Goal: Obtain resource: Obtain resource

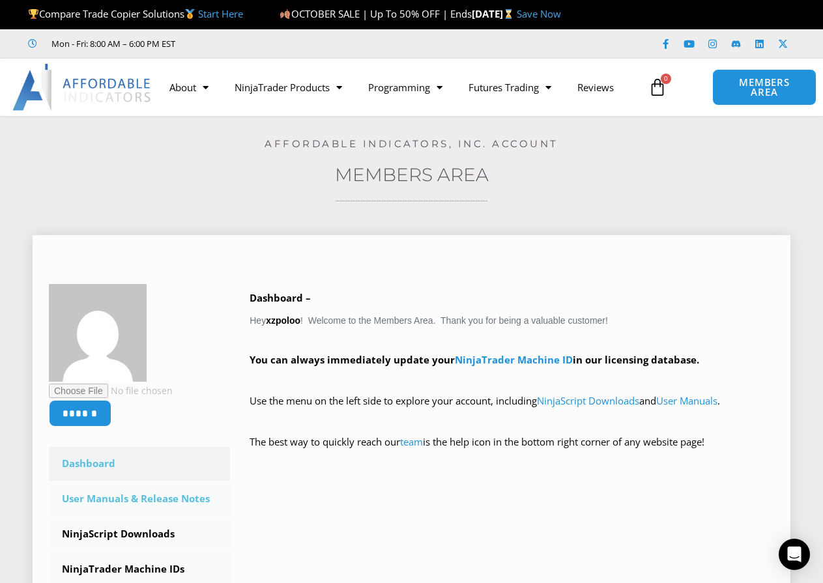
click at [181, 502] on link "User Manuals & Release Notes" at bounding box center [139, 499] width 181 height 34
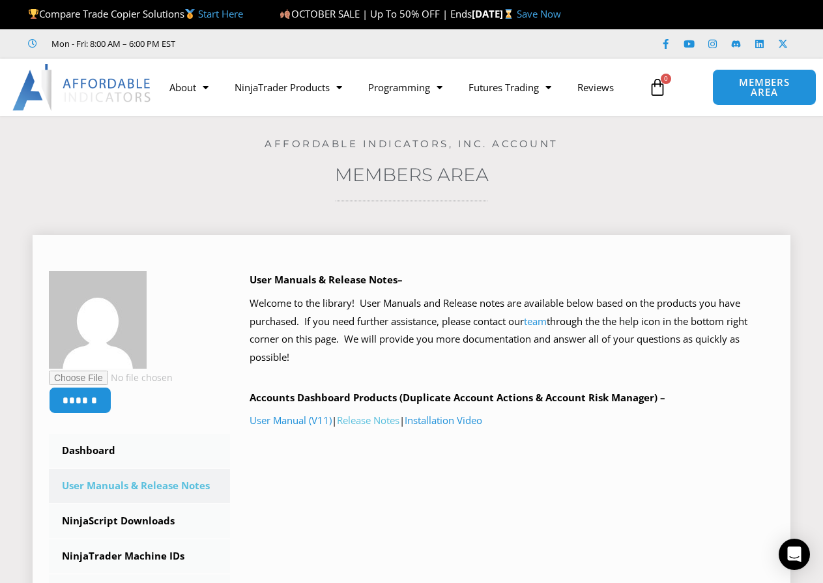
click at [360, 425] on link "Release Notes" at bounding box center [368, 420] width 63 height 13
